Goal: Task Accomplishment & Management: Use online tool/utility

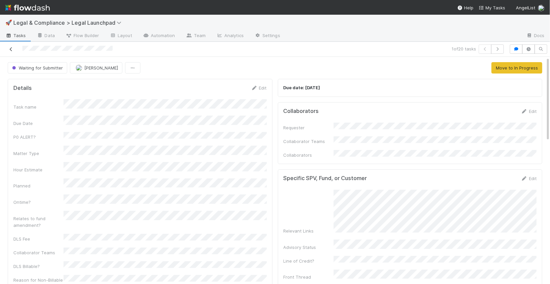
click at [13, 49] on icon at bounding box center [11, 49] width 7 height 4
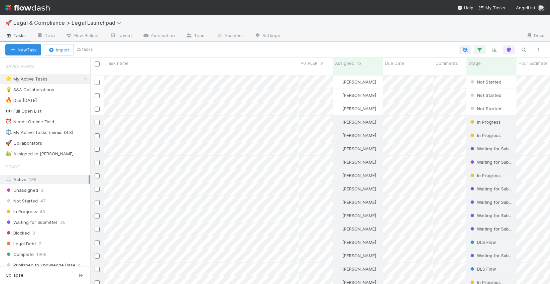
scroll to position [214, 459]
click at [120, 90] on div at bounding box center [275, 142] width 550 height 284
click at [126, 105] on div at bounding box center [275, 142] width 550 height 284
click at [218, 105] on div at bounding box center [275, 142] width 550 height 284
click at [239, 101] on div at bounding box center [275, 142] width 550 height 284
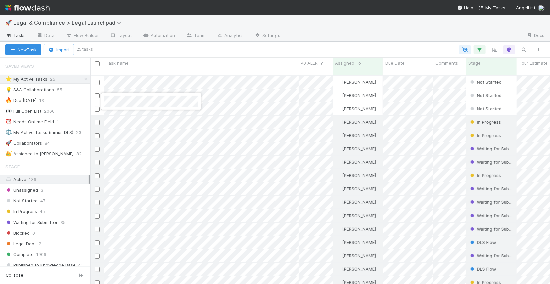
click at [327, 104] on div at bounding box center [275, 142] width 550 height 284
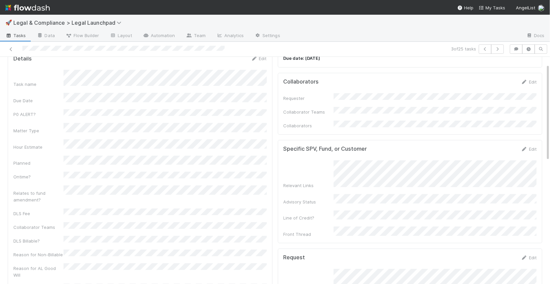
scroll to position [37, 0]
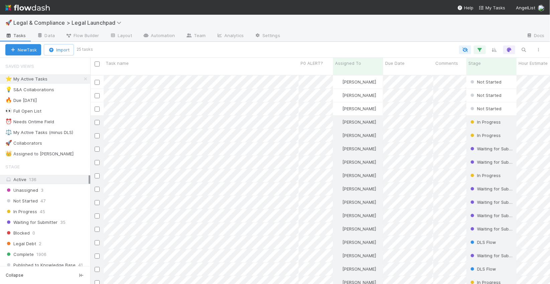
scroll to position [214, 459]
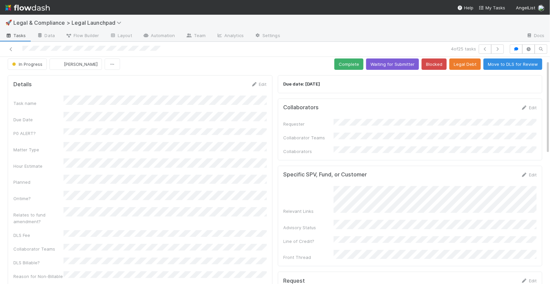
scroll to position [2, 0]
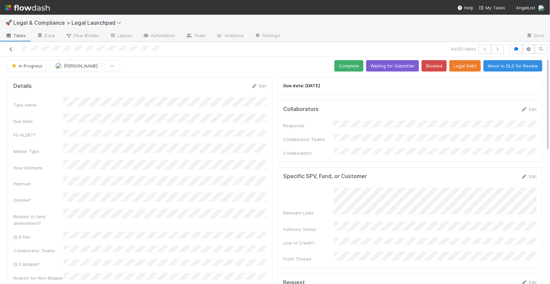
click at [13, 49] on icon at bounding box center [11, 49] width 7 height 4
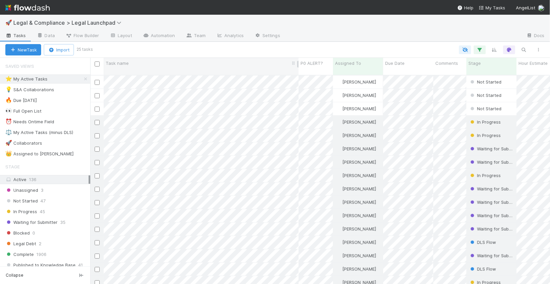
scroll to position [214, 459]
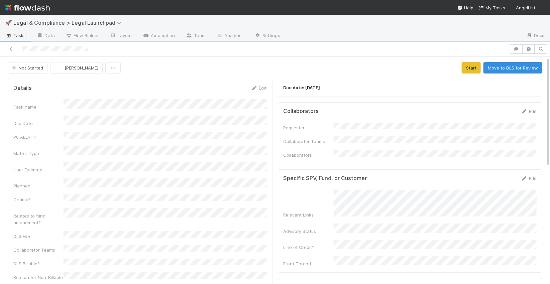
scroll to position [4, 0]
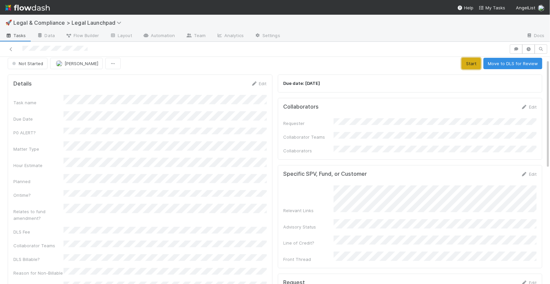
click at [471, 63] on button "Start" at bounding box center [470, 63] width 19 height 11
click at [534, 108] on link "Edit" at bounding box center [529, 106] width 16 height 5
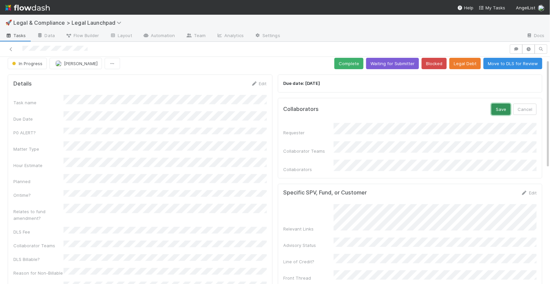
drag, startPoint x: 504, startPoint y: 109, endPoint x: 497, endPoint y: 110, distance: 7.1
click at [504, 109] on button "Save" at bounding box center [500, 109] width 19 height 11
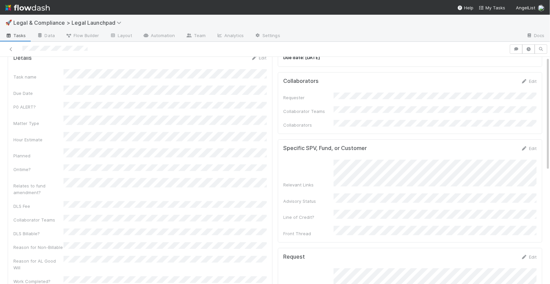
scroll to position [0, 0]
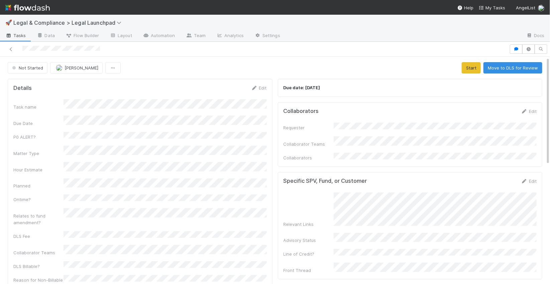
drag, startPoint x: 531, startPoint y: 110, endPoint x: 503, endPoint y: 119, distance: 29.7
click at [531, 110] on link "Edit" at bounding box center [529, 111] width 16 height 5
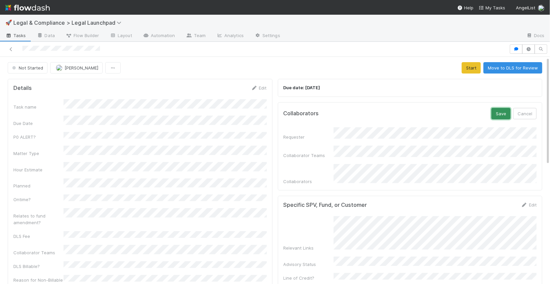
click at [501, 117] on button "Save" at bounding box center [500, 113] width 19 height 11
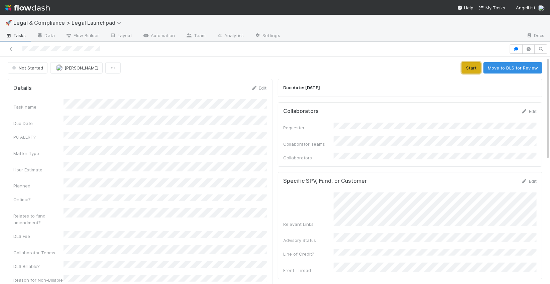
drag, startPoint x: 471, startPoint y: 66, endPoint x: 472, endPoint y: 74, distance: 7.4
click at [472, 66] on button "Start" at bounding box center [470, 67] width 19 height 11
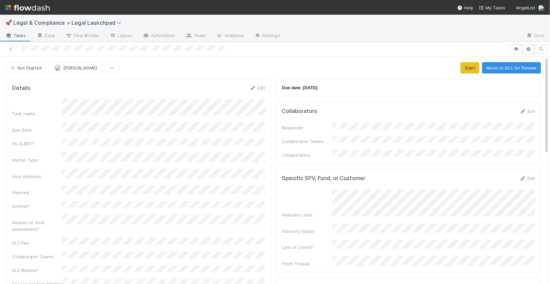
click at [30, 69] on span "Not Started" at bounding box center [25, 67] width 32 height 5
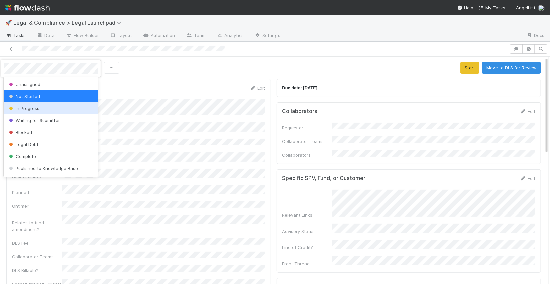
click at [41, 108] on div "In Progress" at bounding box center [51, 108] width 94 height 12
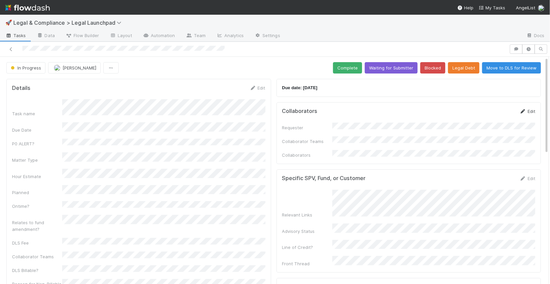
click at [533, 113] on link "Edit" at bounding box center [527, 111] width 16 height 5
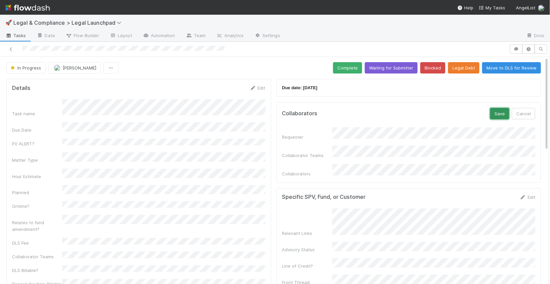
click at [503, 114] on button "Save" at bounding box center [499, 113] width 19 height 11
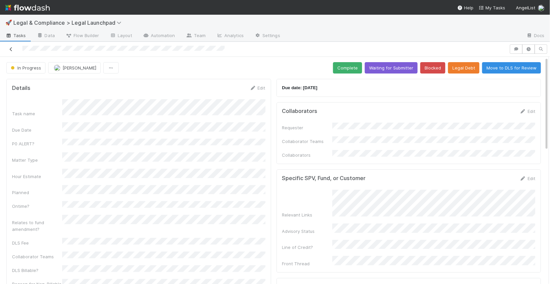
click at [11, 50] on icon at bounding box center [11, 49] width 7 height 4
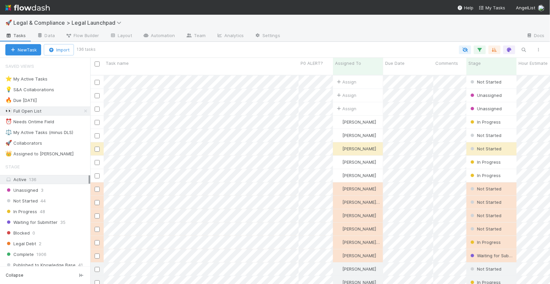
scroll to position [214, 459]
drag, startPoint x: 72, startPoint y: 79, endPoint x: 75, endPoint y: 76, distance: 4.0
click at [72, 79] on div "⭐ My Active Tasks 26" at bounding box center [47, 79] width 85 height 8
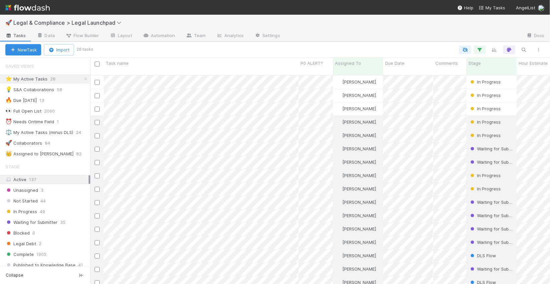
scroll to position [214, 459]
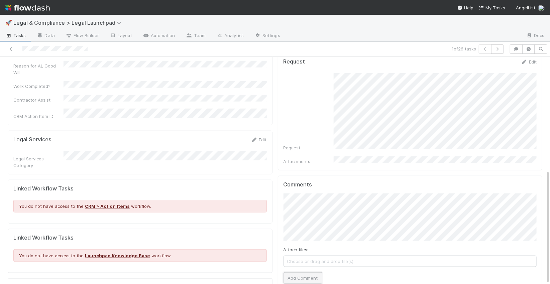
click at [299, 272] on button "Add Comment" at bounding box center [302, 277] width 39 height 11
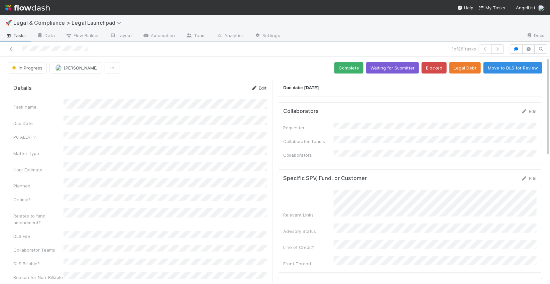
click at [261, 89] on link "Edit" at bounding box center [259, 87] width 16 height 5
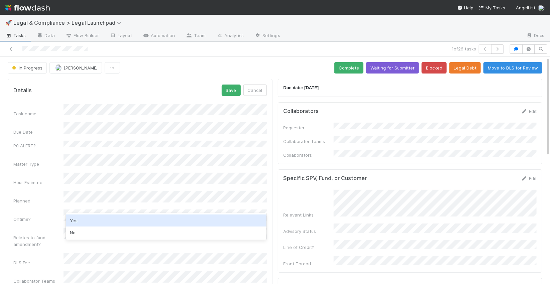
drag, startPoint x: 90, startPoint y: 220, endPoint x: 104, endPoint y: 214, distance: 15.4
click at [90, 220] on div "Yes" at bounding box center [166, 221] width 200 height 12
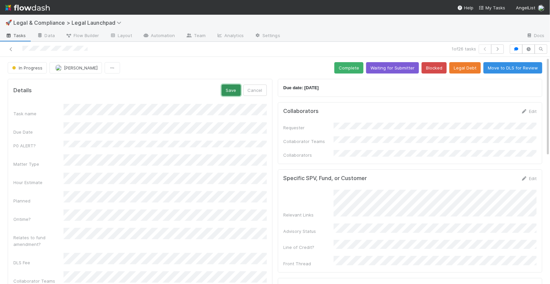
click at [235, 90] on button "Save" at bounding box center [231, 90] width 19 height 11
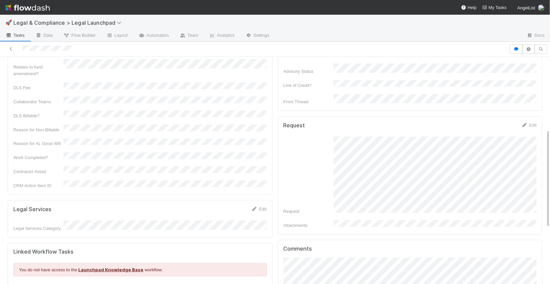
scroll to position [168, 0]
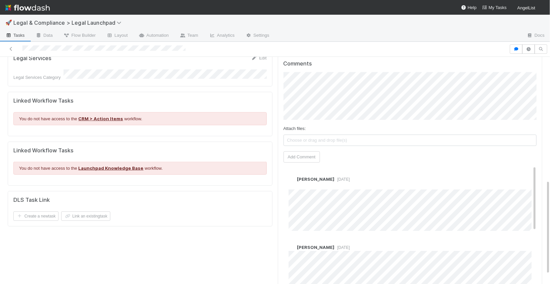
scroll to position [315, 0]
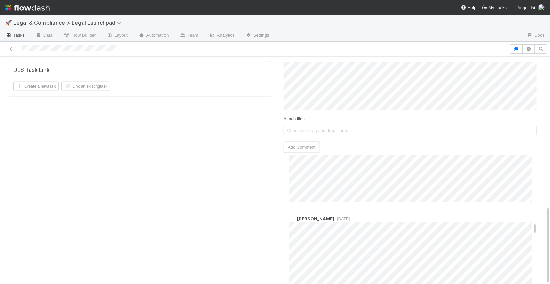
scroll to position [1353, 0]
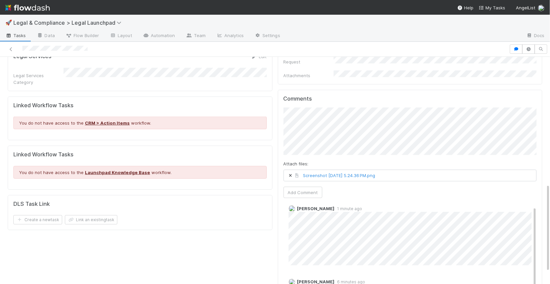
scroll to position [331, 0]
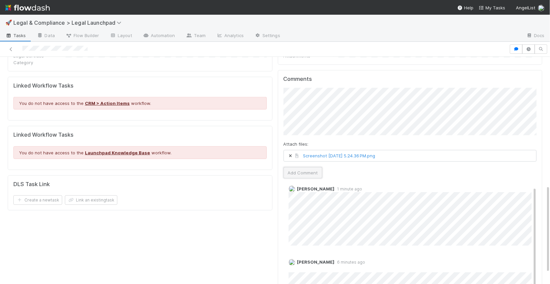
click at [300, 167] on button "Add Comment" at bounding box center [302, 172] width 39 height 11
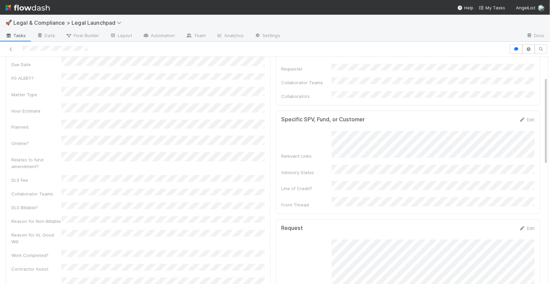
scroll to position [62, 0]
